Goal: Find specific page/section: Find specific page/section

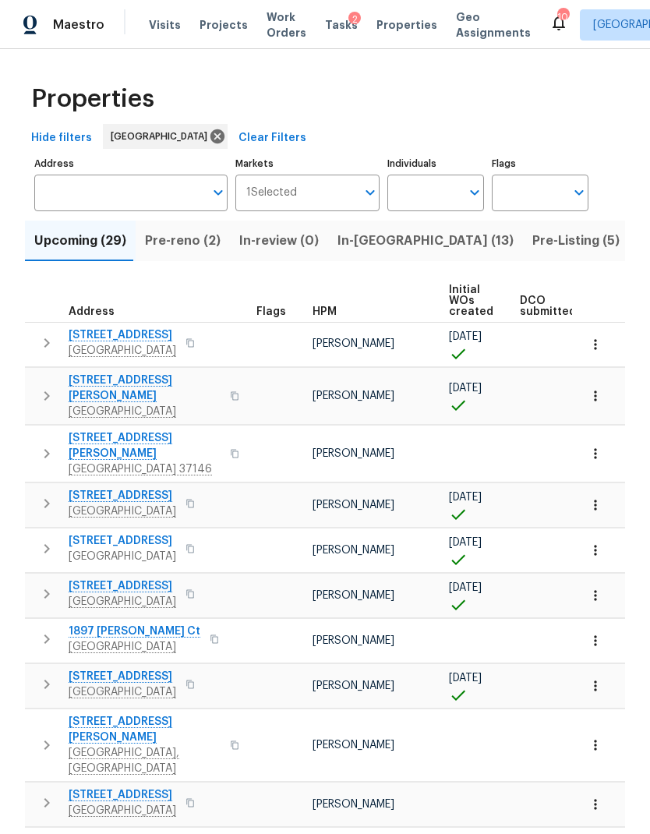
click at [154, 204] on input "Address" at bounding box center [119, 193] width 170 height 37
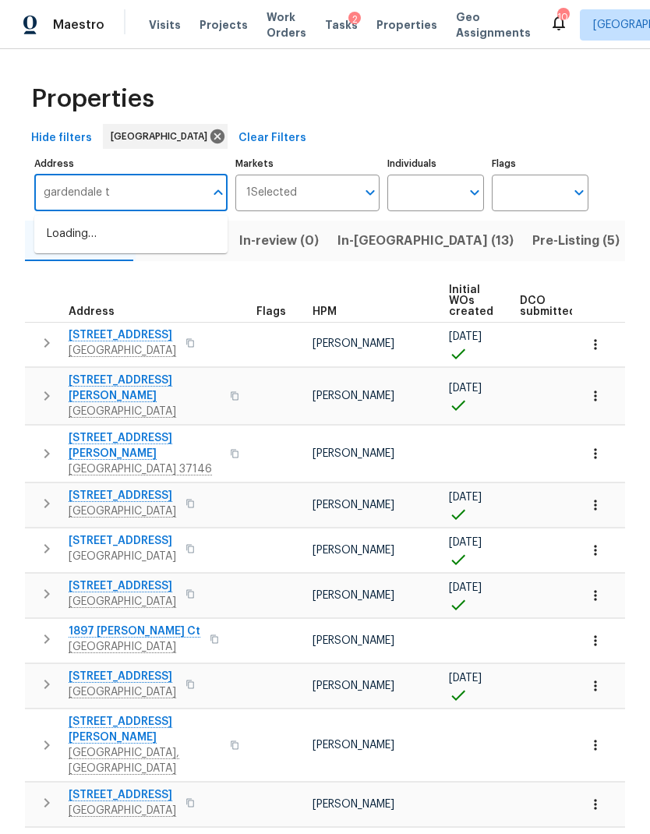
type input "gardendale tn"
click at [157, 274] on li "6112 Gardendale Dr Nashville TN 37215" at bounding box center [130, 261] width 193 height 26
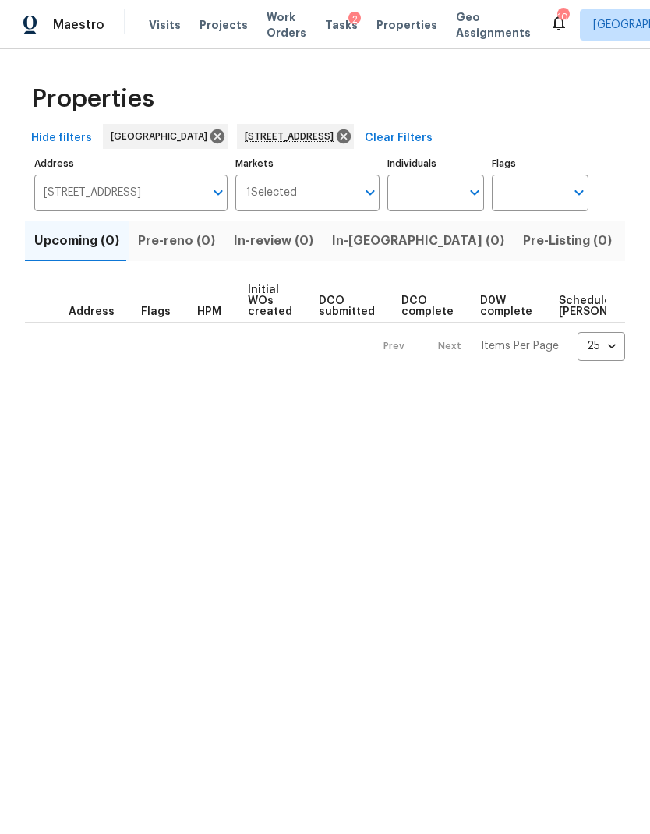
click at [630, 242] on span "Listed (1)" at bounding box center [658, 241] width 56 height 22
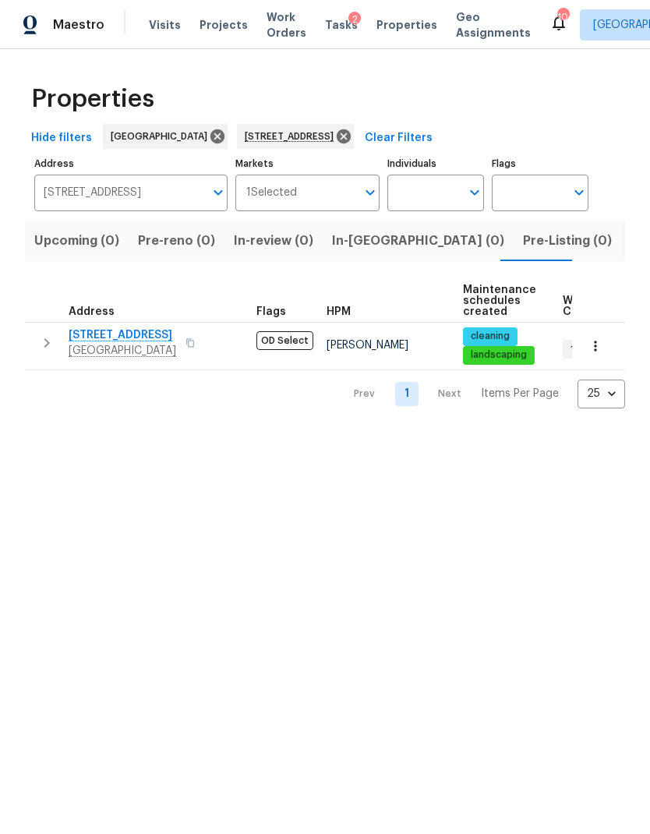
click at [187, 336] on button "button" at bounding box center [190, 343] width 19 height 22
click at [181, 352] on button "button" at bounding box center [190, 343] width 19 height 22
click at [194, 330] on div "6112 Gardendale Dr Nashville, TN 37215" at bounding box center [156, 342] width 175 height 31
click at [596, 352] on icon "button" at bounding box center [596, 346] width 16 height 16
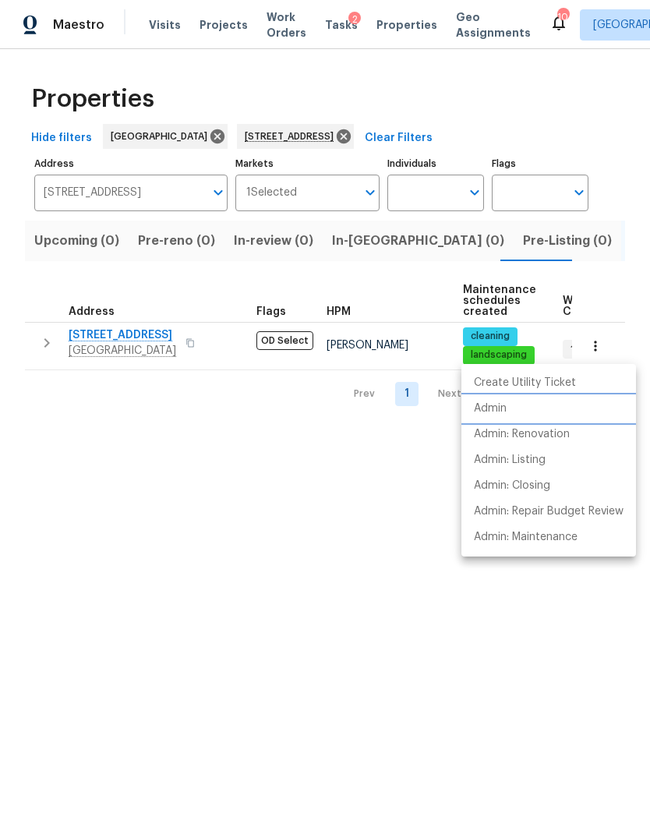
click at [507, 403] on p "Admin" at bounding box center [490, 409] width 33 height 16
click at [360, 129] on div at bounding box center [325, 417] width 650 height 834
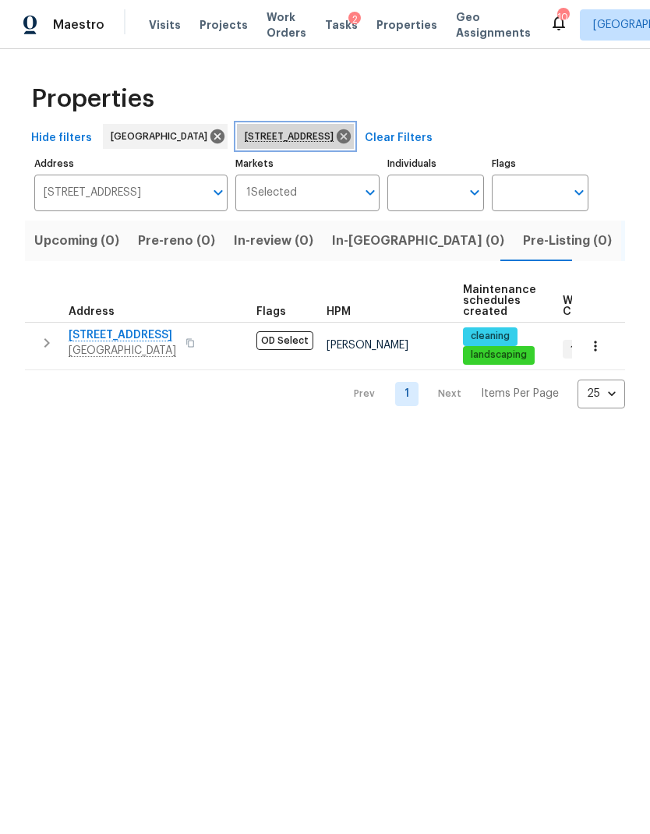
click at [351, 136] on icon at bounding box center [344, 136] width 14 height 14
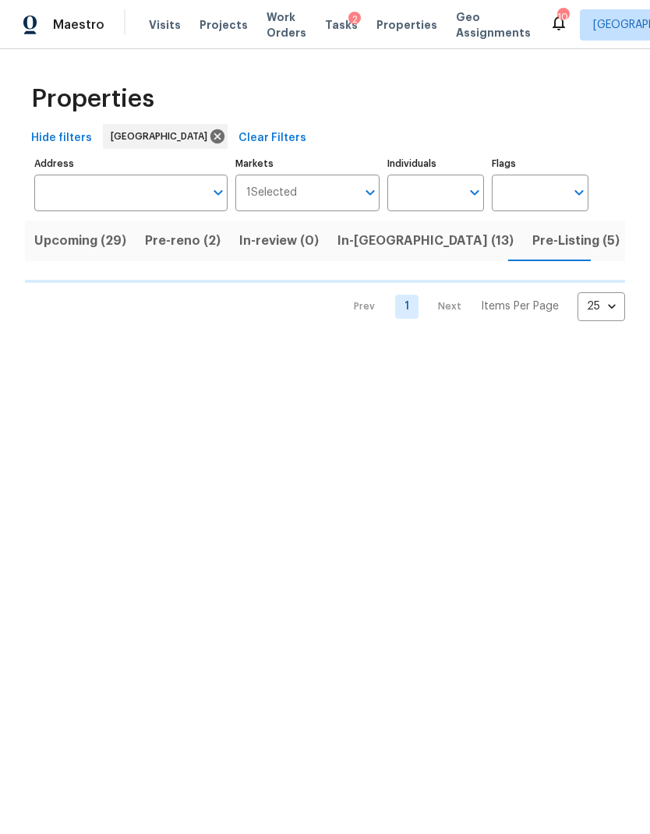
click at [374, 237] on span "In-reno (13)" at bounding box center [425, 241] width 176 height 22
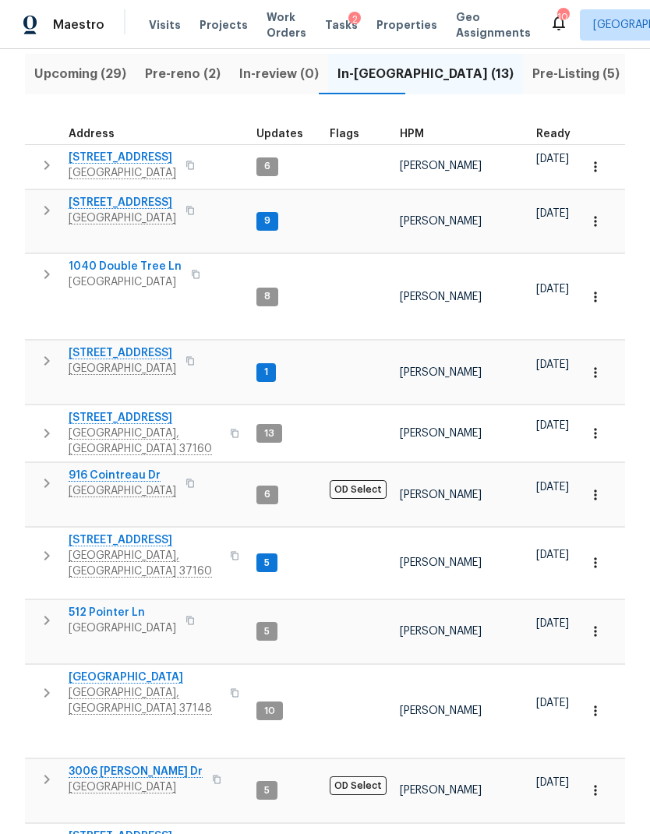
scroll to position [165, 0]
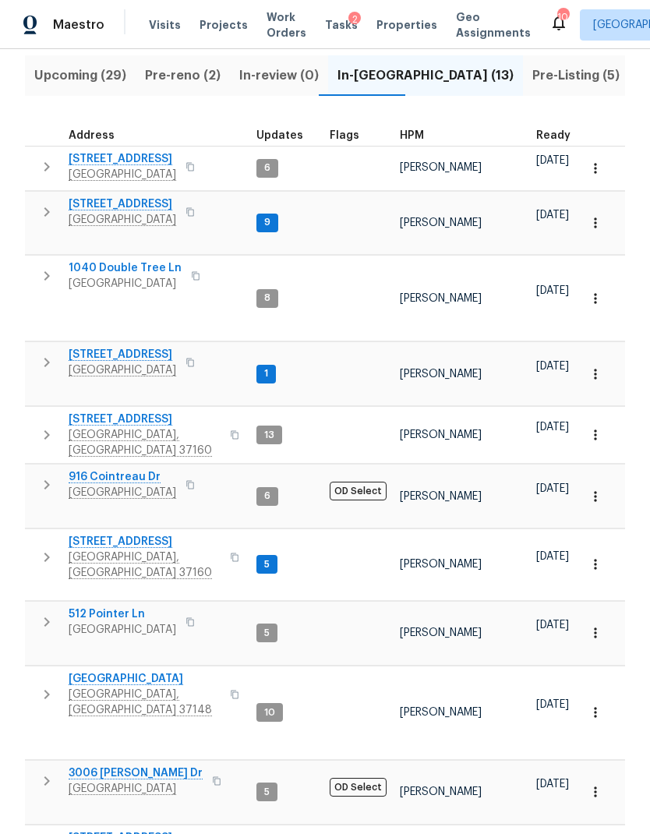
click at [230, 430] on icon "button" at bounding box center [234, 434] width 9 height 9
click at [231, 431] on icon "button" at bounding box center [235, 435] width 8 height 9
click at [594, 427] on icon "button" at bounding box center [596, 435] width 16 height 16
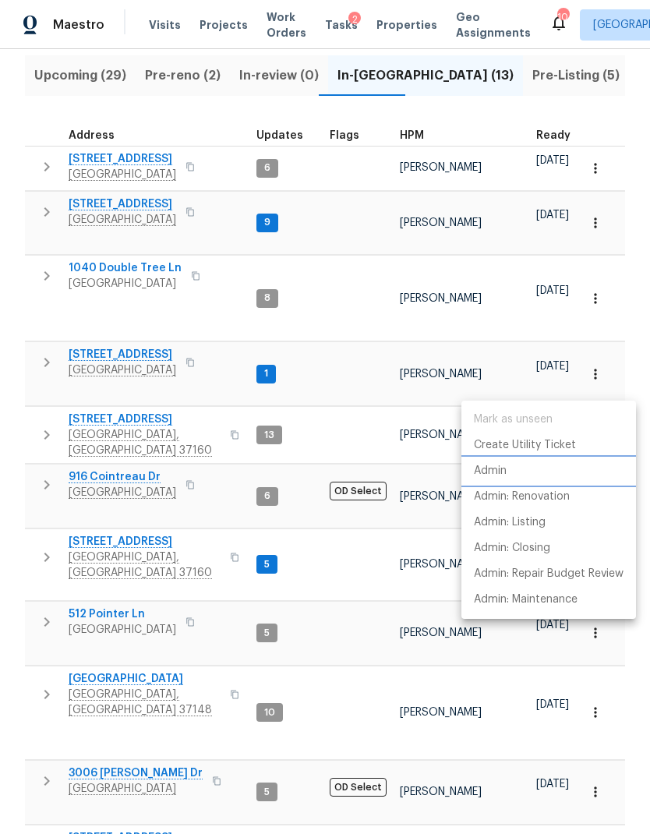
click at [517, 465] on li "Admin" at bounding box center [548, 471] width 175 height 26
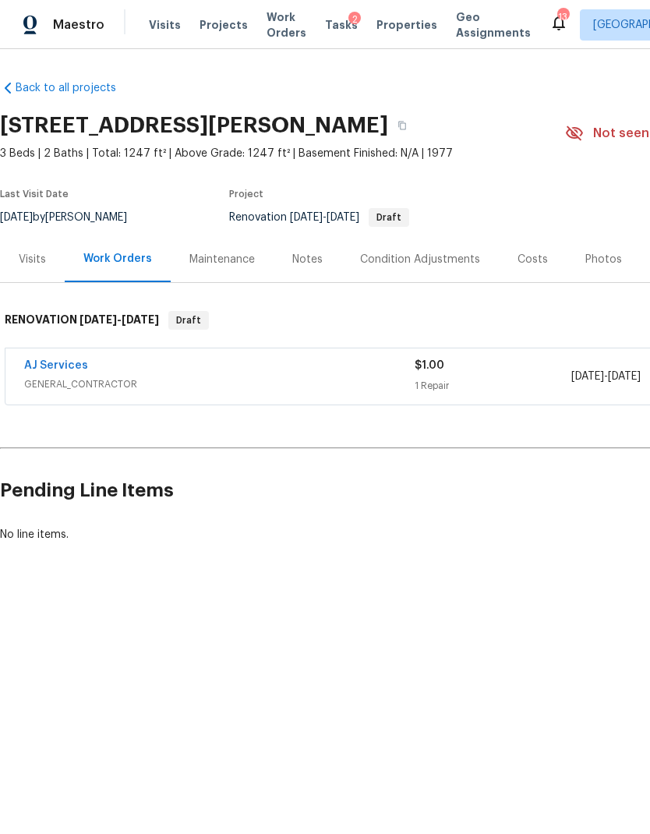
click at [526, 261] on div "Costs" at bounding box center [532, 260] width 30 height 16
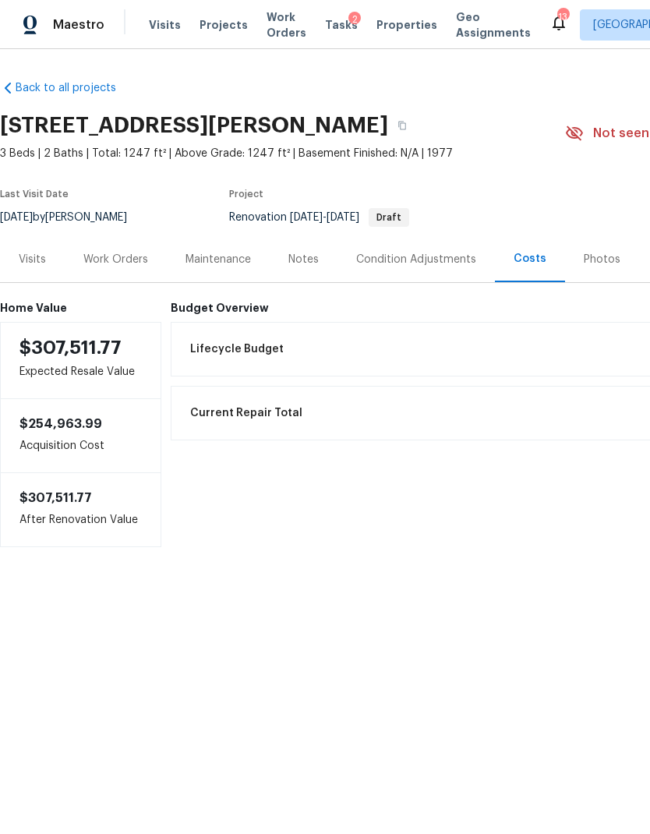
click at [44, 269] on div "Visits" at bounding box center [32, 259] width 65 height 46
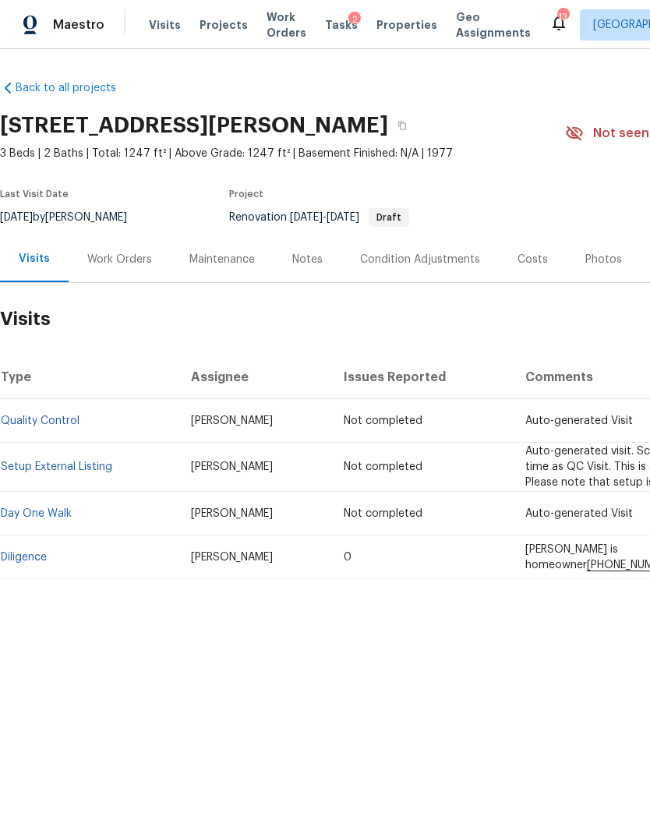
click at [303, 257] on div "Notes" at bounding box center [307, 260] width 30 height 16
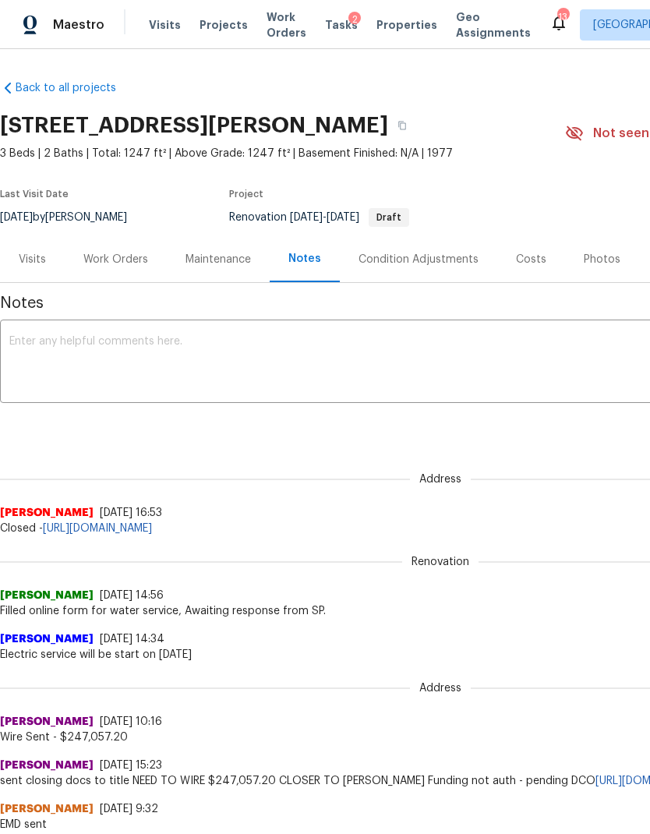
click at [34, 256] on div "Visits" at bounding box center [32, 260] width 27 height 16
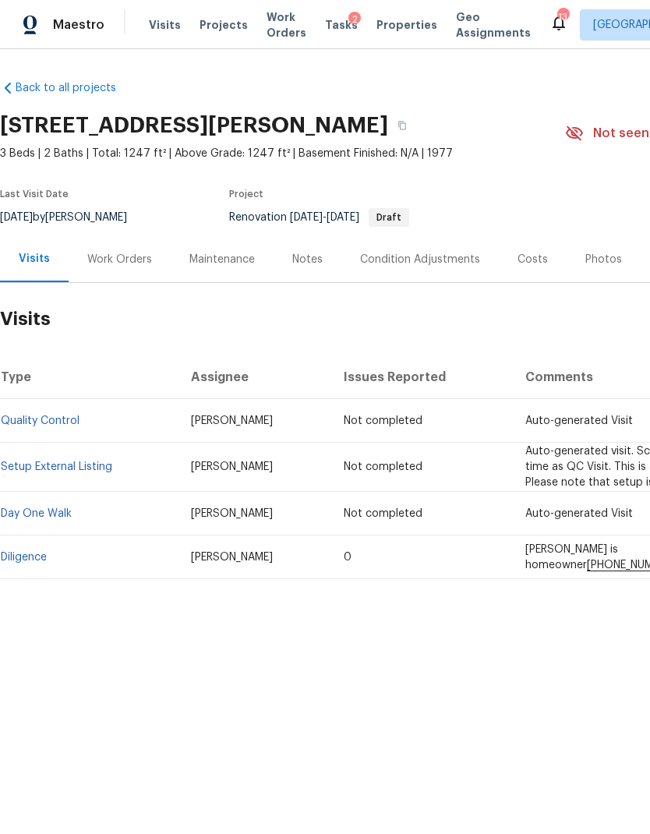
click at [19, 561] on link "Diligence" at bounding box center [24, 557] width 46 height 11
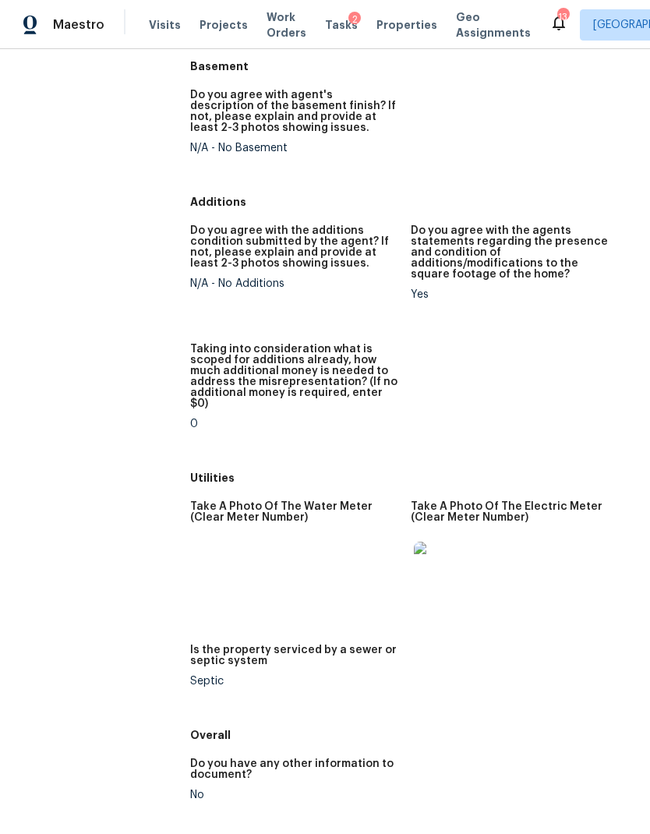
scroll to position [2242, 0]
click at [287, 29] on span "Work Orders" at bounding box center [287, 24] width 40 height 31
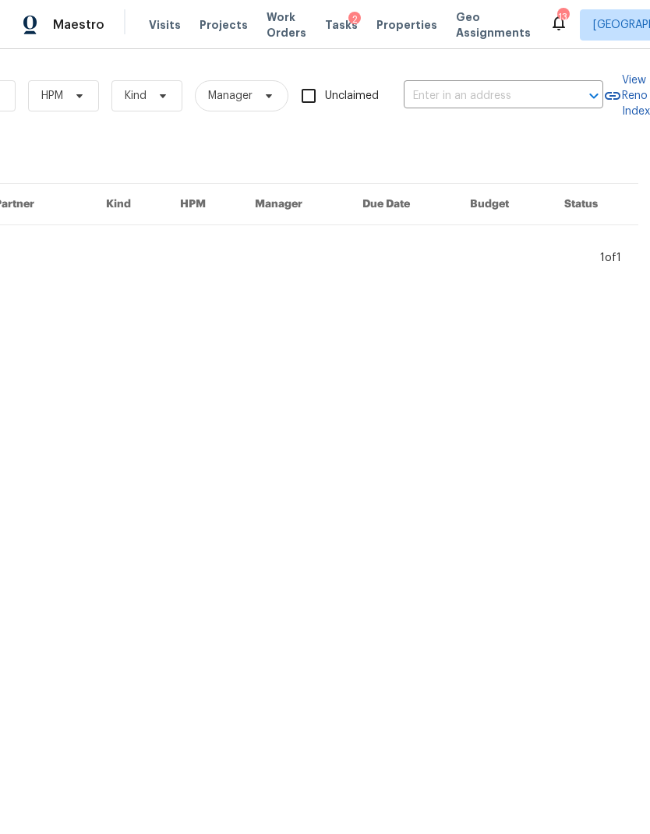
click at [472, 93] on input "text" at bounding box center [482, 96] width 156 height 24
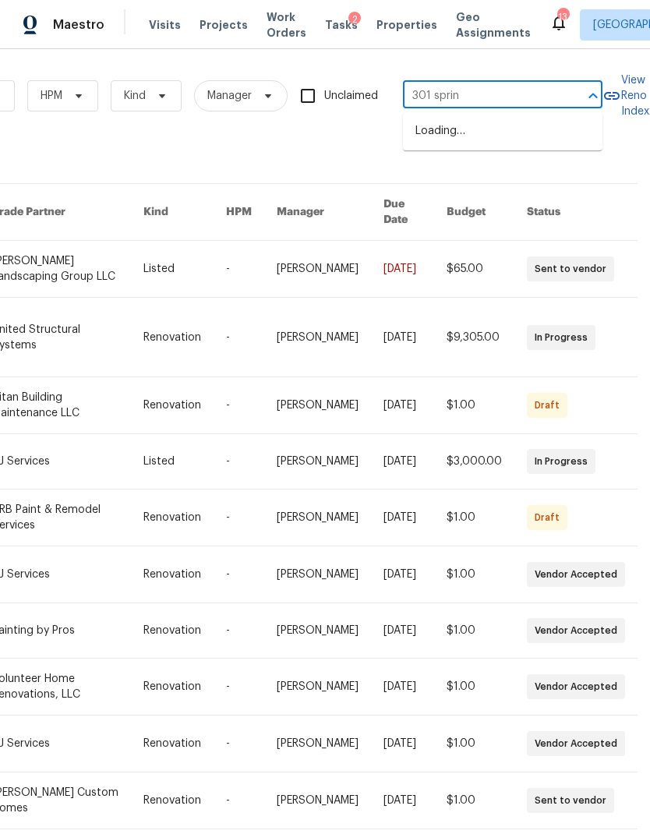
type input "301 spring"
click at [485, 132] on li "301 Springdale Dr, Columbia, TN 38401" at bounding box center [503, 131] width 200 height 26
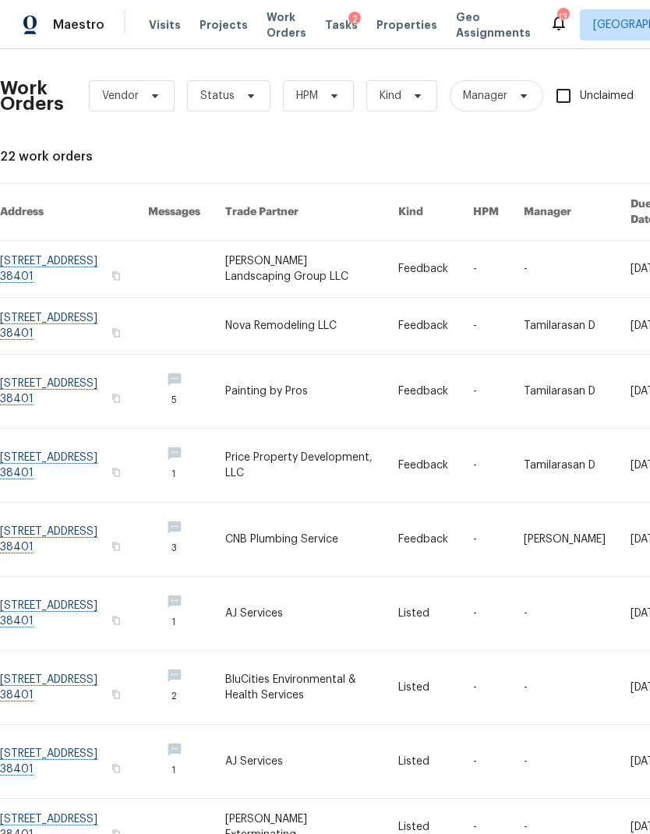
click at [48, 248] on link at bounding box center [74, 269] width 148 height 56
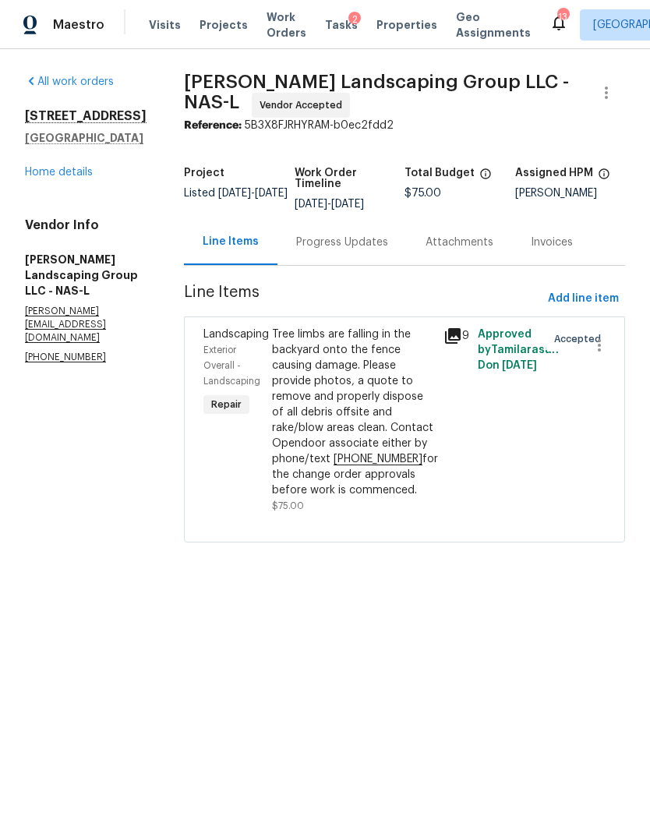
click at [367, 385] on div "Tree limbs are falling in the backyard onto the fence causing damage. Please pr…" at bounding box center [353, 412] width 162 height 171
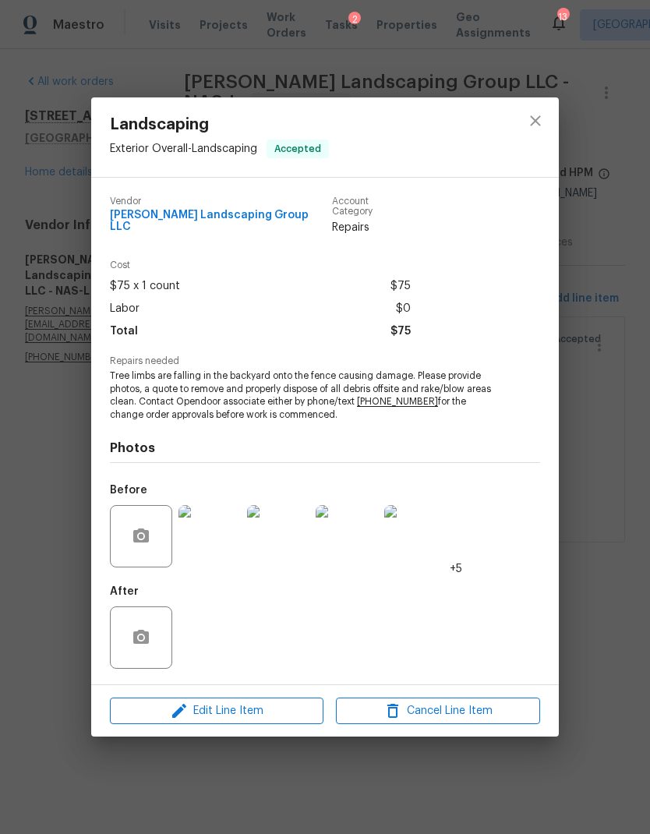
click at [210, 533] on img at bounding box center [209, 536] width 62 height 62
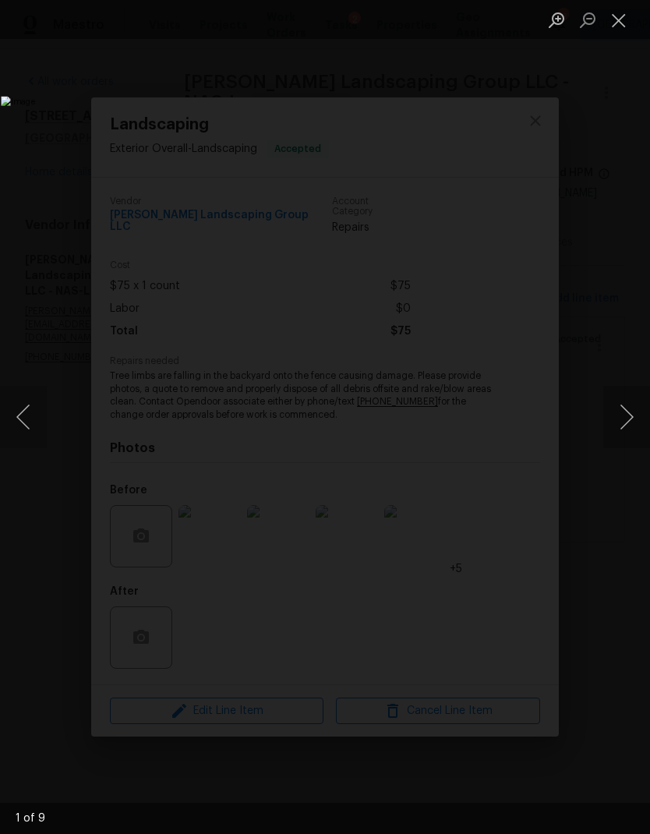
click at [609, 424] on button "Next image" at bounding box center [626, 417] width 47 height 62
click at [501, 429] on img "Lightbox" at bounding box center [251, 416] width 500 height 641
click at [622, 416] on button "Next image" at bounding box center [626, 417] width 47 height 62
click at [620, 420] on button "Next image" at bounding box center [626, 417] width 47 height 62
click at [615, 420] on button "Next image" at bounding box center [626, 417] width 47 height 62
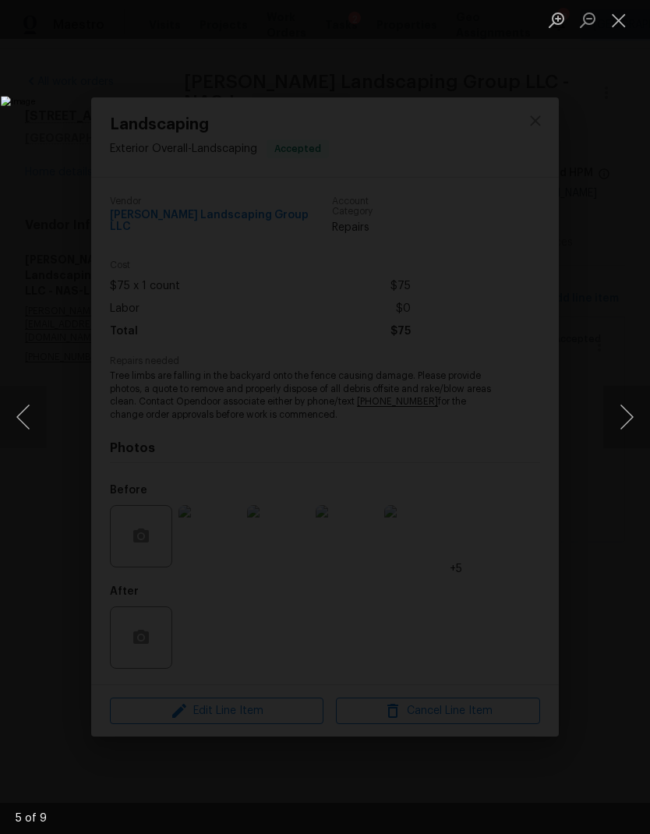
click at [612, 419] on button "Next image" at bounding box center [626, 417] width 47 height 62
click at [605, 420] on button "Next image" at bounding box center [626, 417] width 47 height 62
click at [623, 33] on button "Close lightbox" at bounding box center [618, 19] width 31 height 27
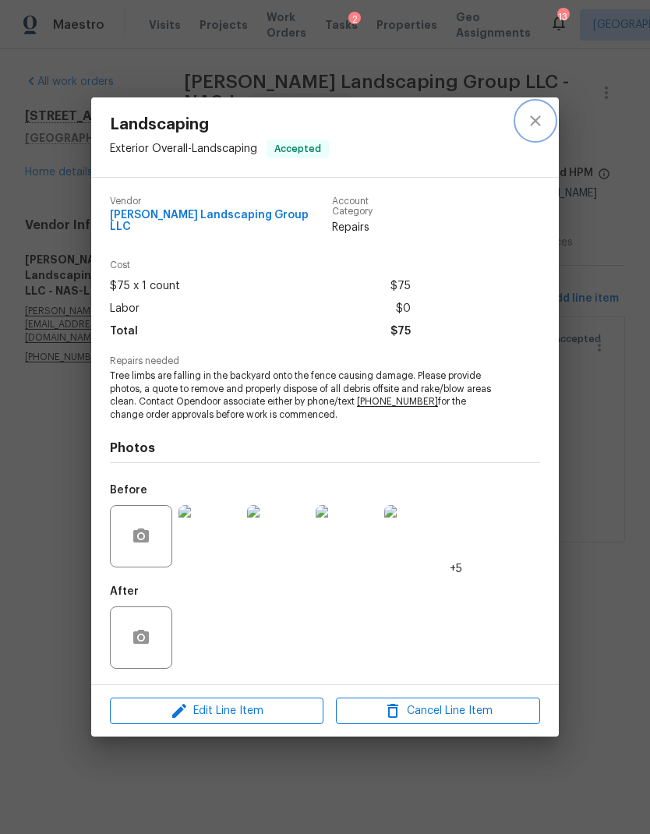
click at [539, 118] on icon "close" at bounding box center [535, 120] width 19 height 19
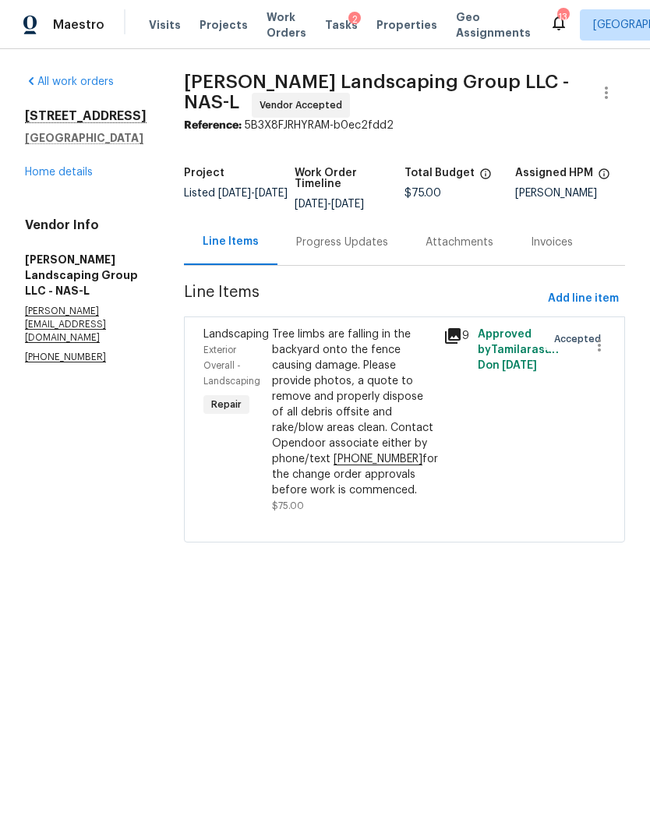
click at [63, 171] on link "Home details" at bounding box center [59, 172] width 68 height 11
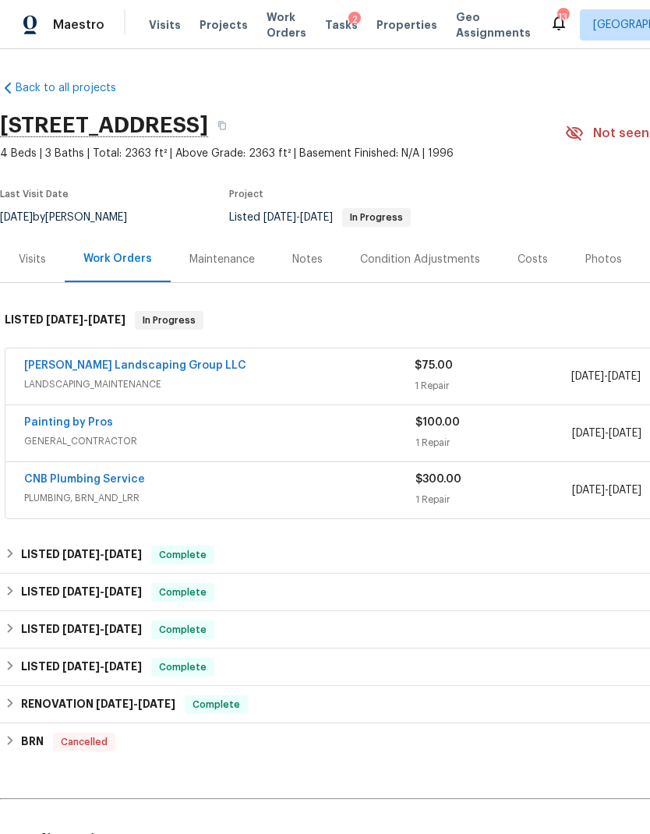
click at [40, 265] on div "Visits" at bounding box center [32, 260] width 27 height 16
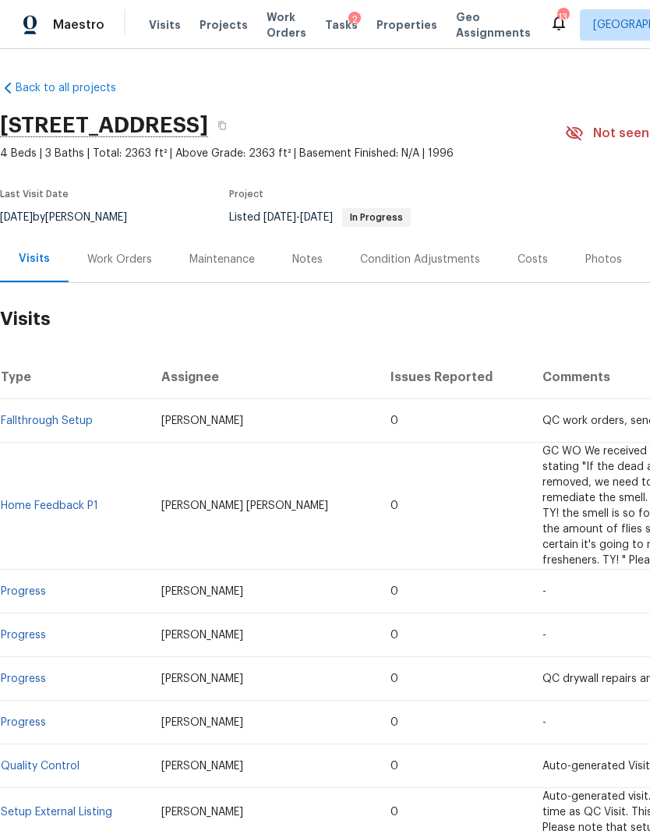
click at [389, 23] on span "Properties" at bounding box center [406, 25] width 61 height 16
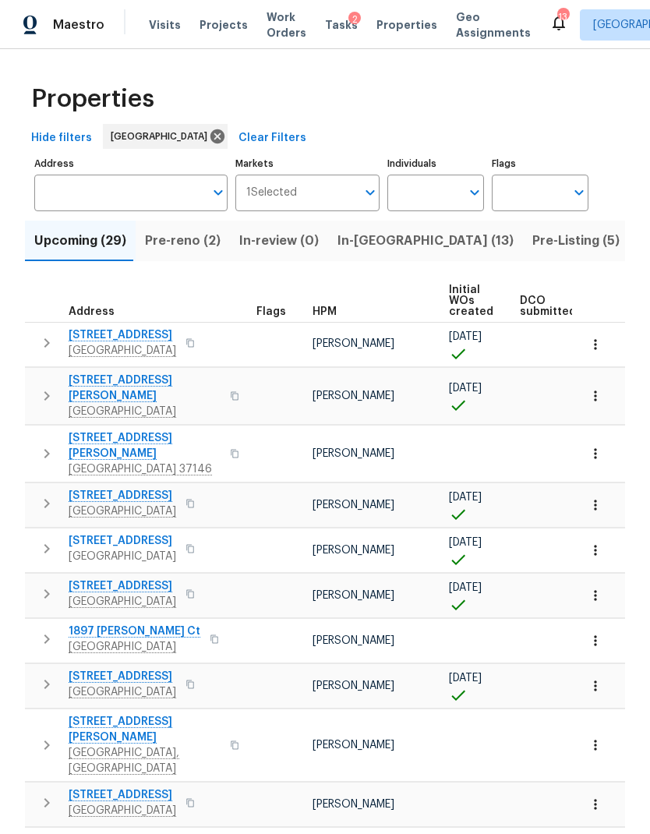
click at [189, 238] on span "Pre-reno (2)" at bounding box center [183, 241] width 76 height 22
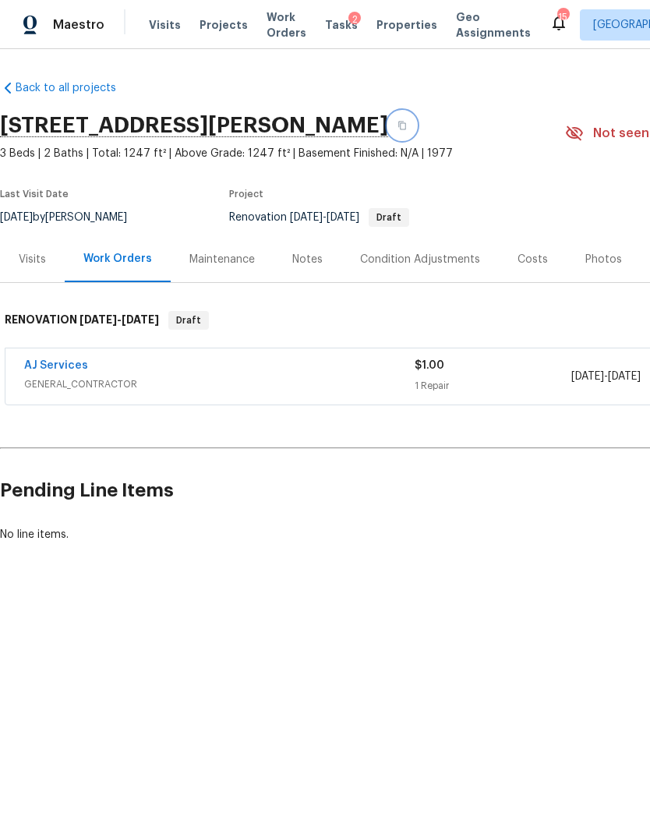
click at [416, 122] on button "button" at bounding box center [402, 125] width 28 height 28
